Goal: Task Accomplishment & Management: Manage account settings

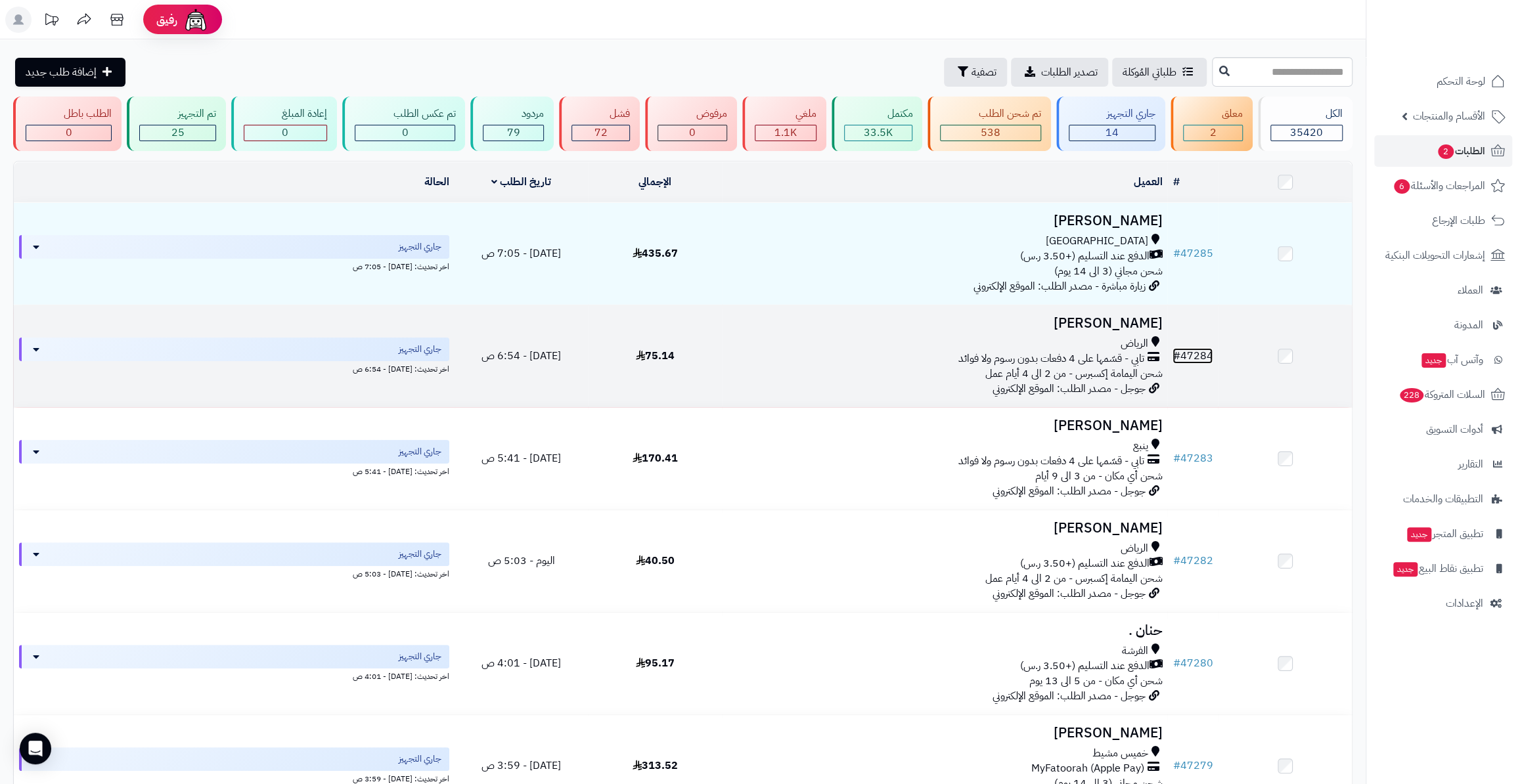
click at [1204, 354] on link "# 47284" at bounding box center [1192, 356] width 40 height 16
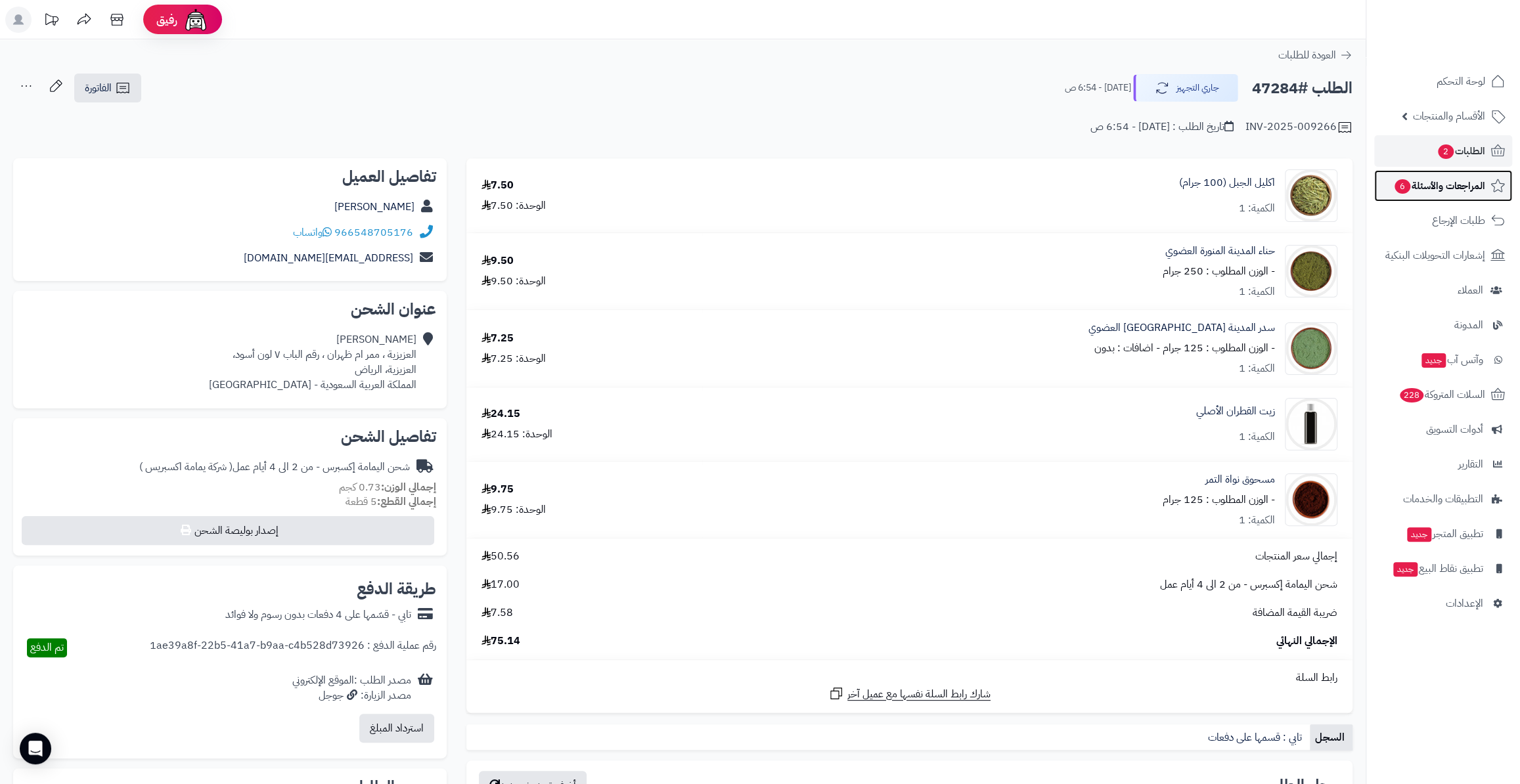
click at [1423, 184] on span "المراجعات والأسئلة 6" at bounding box center [1439, 185] width 92 height 19
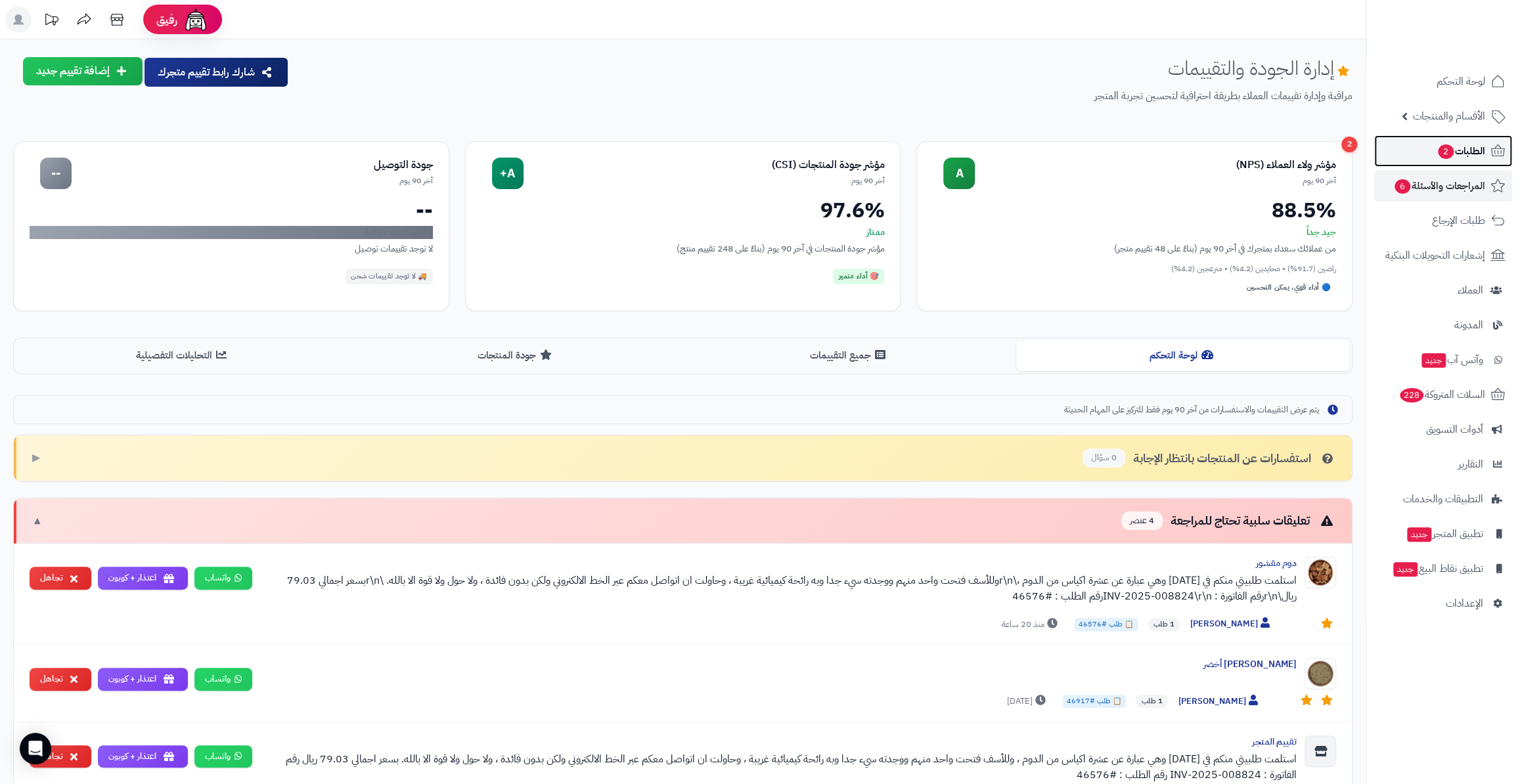
click at [1441, 150] on span "2" at bounding box center [1446, 151] width 16 height 14
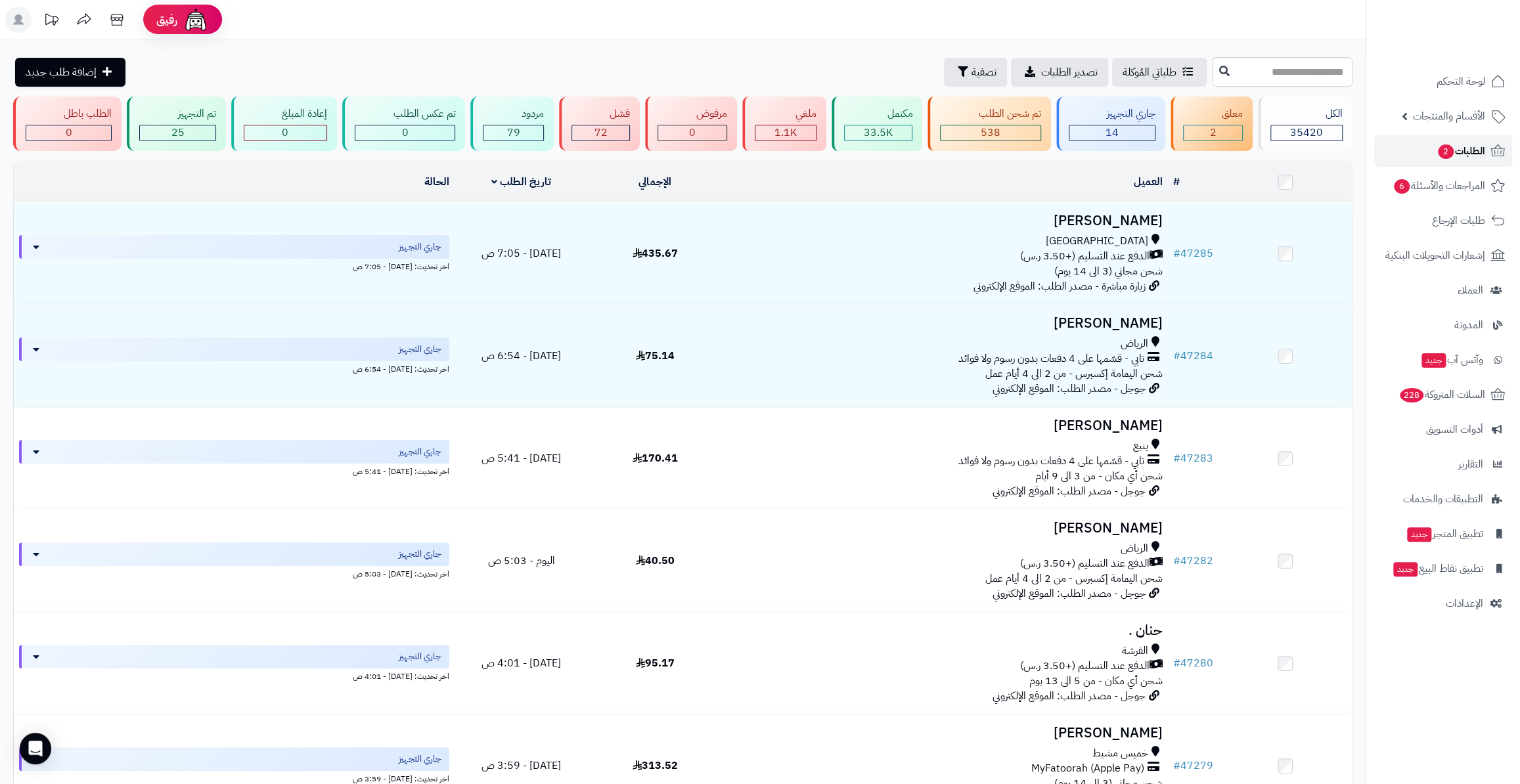
click at [1441, 154] on span "2" at bounding box center [1446, 151] width 16 height 14
